Goal: Transaction & Acquisition: Obtain resource

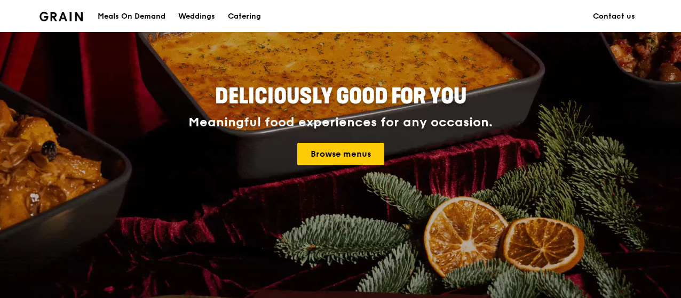
scroll to position [107, 0]
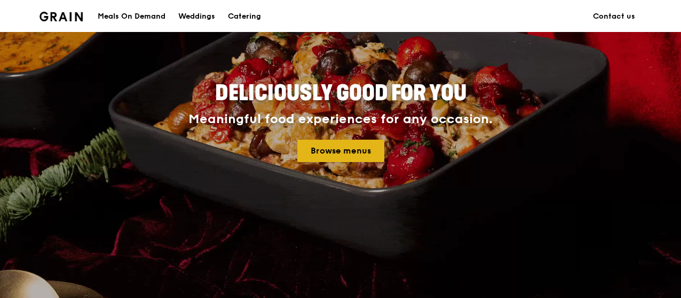
click at [322, 151] on link "Browse menus" at bounding box center [340, 151] width 87 height 22
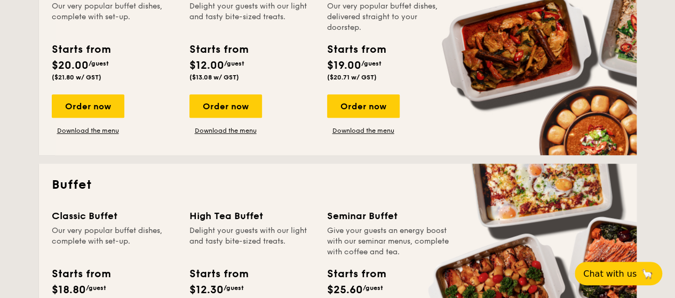
scroll to position [213, 0]
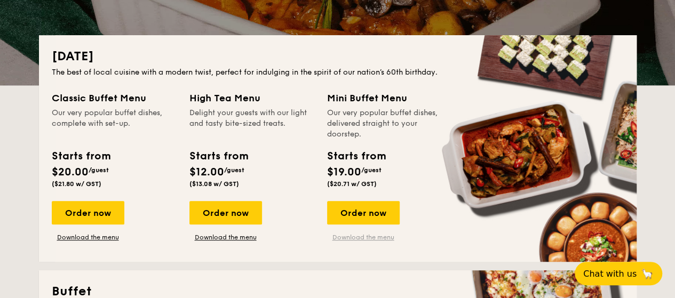
click at [361, 237] on link "Download the menu" at bounding box center [363, 237] width 73 height 9
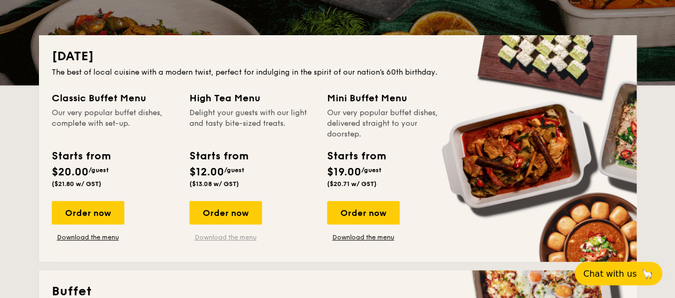
click at [230, 239] on div "Order now Download the menu" at bounding box center [225, 221] width 73 height 41
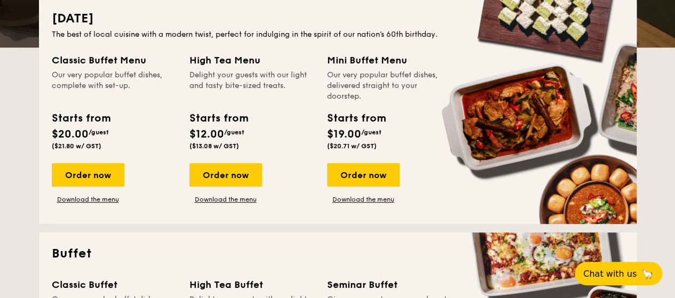
scroll to position [320, 0]
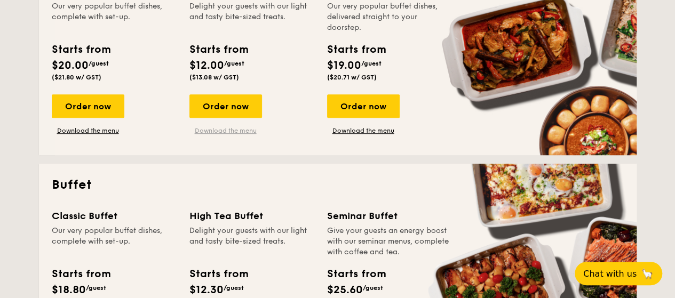
click at [234, 128] on link "Download the menu" at bounding box center [225, 130] width 73 height 9
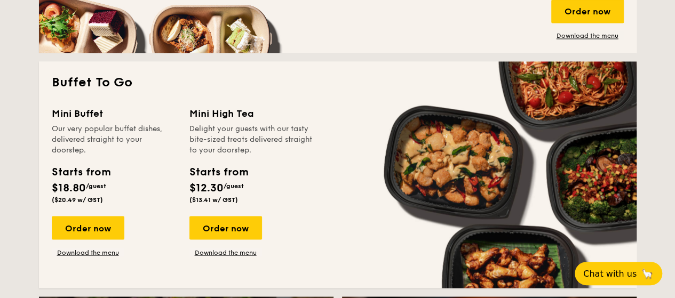
scroll to position [907, 0]
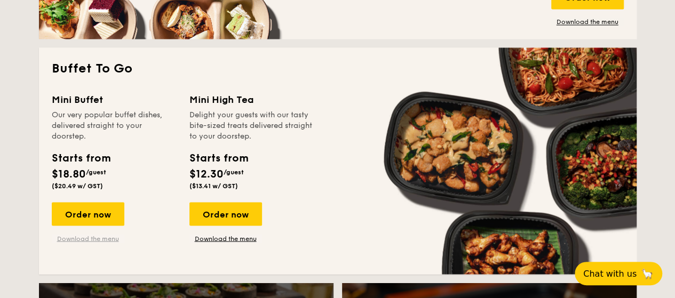
click at [83, 237] on link "Download the menu" at bounding box center [88, 238] width 73 height 9
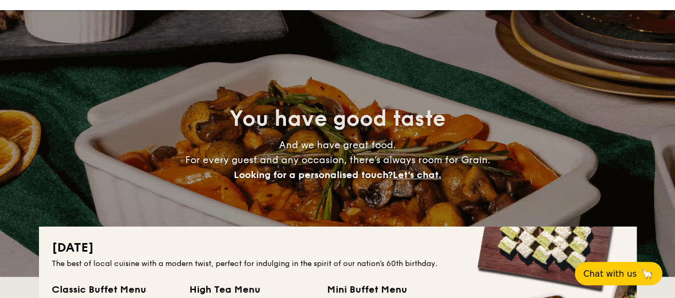
scroll to position [0, 0]
